Goal: Transaction & Acquisition: Download file/media

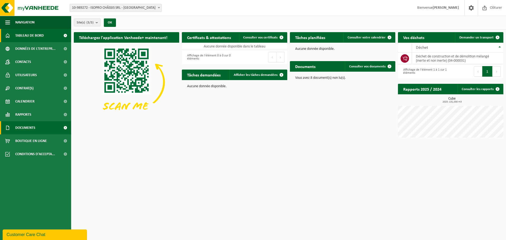
click at [30, 128] on span "Documents" at bounding box center [25, 127] width 20 height 13
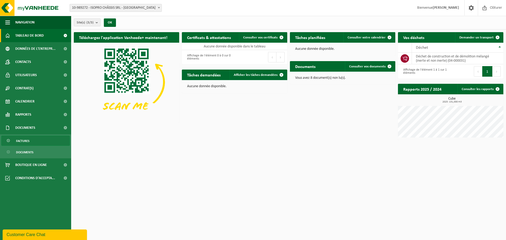
click at [28, 140] on span "Factures" at bounding box center [22, 141] width 13 height 10
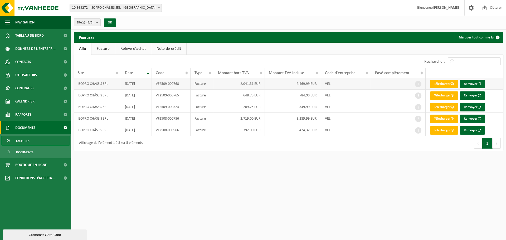
click at [416, 86] on span at bounding box center [418, 84] width 6 height 6
click at [416, 83] on span at bounding box center [418, 84] width 6 height 6
click at [417, 96] on span at bounding box center [418, 95] width 6 height 6
click at [417, 108] on span at bounding box center [418, 107] width 6 height 6
click at [417, 114] on td at bounding box center [398, 119] width 55 height 12
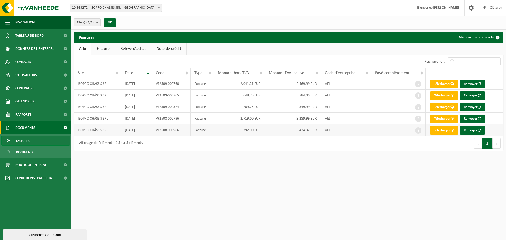
click at [417, 130] on span at bounding box center [418, 130] width 6 height 6
click at [32, 155] on span "Documents" at bounding box center [24, 152] width 17 height 10
click at [492, 7] on span "Clôturer" at bounding box center [496, 8] width 15 height 16
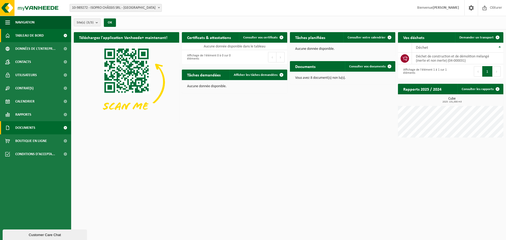
click at [42, 128] on link "Documents" at bounding box center [35, 127] width 71 height 13
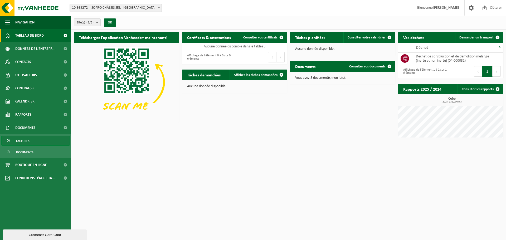
click at [29, 142] on span "Factures" at bounding box center [22, 141] width 13 height 10
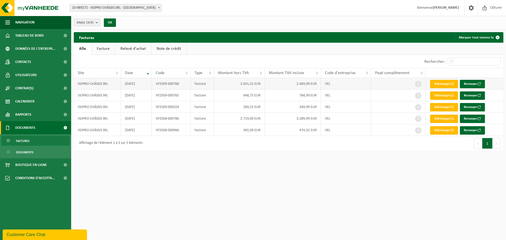
click at [97, 82] on td "ISOPRO CHÂSSIS SRL" at bounding box center [97, 84] width 47 height 12
click at [445, 83] on link "Télécharger" at bounding box center [444, 84] width 28 height 8
click at [487, 9] on span at bounding box center [485, 8] width 8 height 16
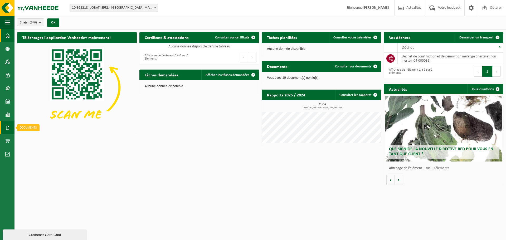
click at [8, 123] on span at bounding box center [7, 127] width 5 height 13
click at [30, 129] on link "Factures" at bounding box center [35, 128] width 39 height 10
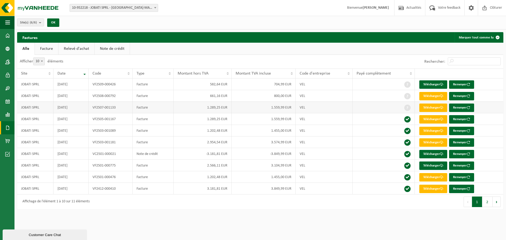
click at [231, 107] on td "1.289,25 EUR" at bounding box center [203, 108] width 58 height 12
